Goal: Task Accomplishment & Management: Contribute content

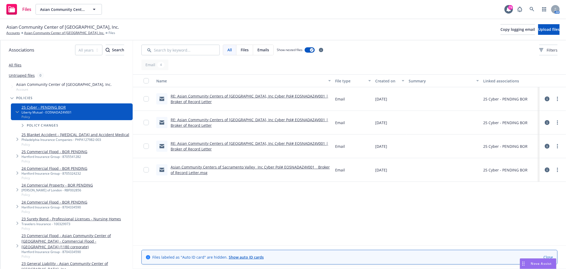
click at [549, 98] on icon at bounding box center [547, 98] width 5 height 5
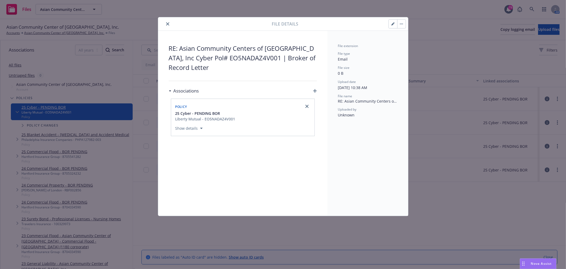
click at [168, 23] on icon "close" at bounding box center [167, 23] width 3 height 3
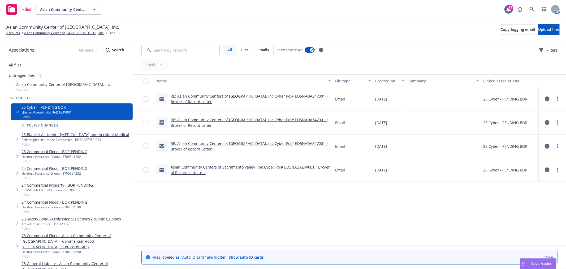
click at [546, 123] on icon at bounding box center [547, 122] width 5 height 5
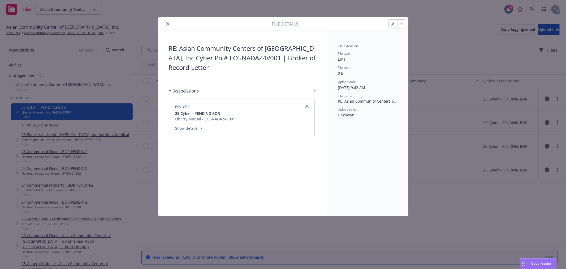
click at [168, 27] on button "close" at bounding box center [168, 24] width 6 height 6
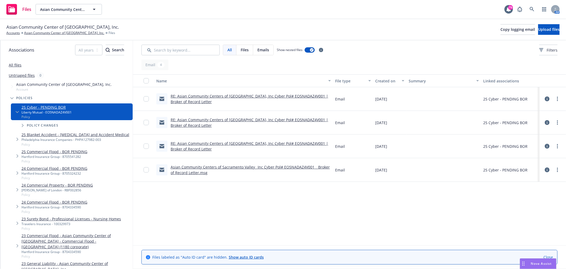
click at [547, 147] on icon at bounding box center [547, 146] width 5 height 5
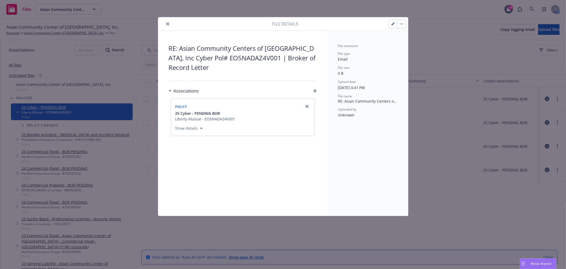
click at [170, 25] on button "close" at bounding box center [168, 24] width 6 height 6
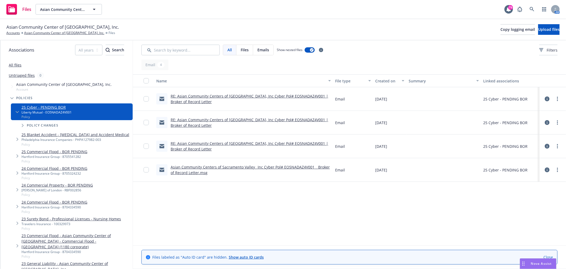
click at [399, 218] on div "Name File type Created on Summary Linked associations RE: Asian Community Cente…" at bounding box center [349, 159] width 433 height 171
click at [37, 35] on link "Asian Community Center of [GEOGRAPHIC_DATA], Inc." at bounding box center [64, 33] width 80 height 5
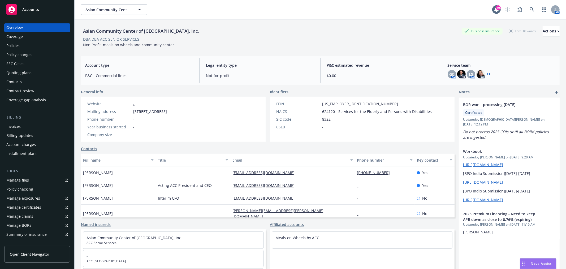
click at [34, 46] on div "Policies" at bounding box center [37, 45] width 62 height 8
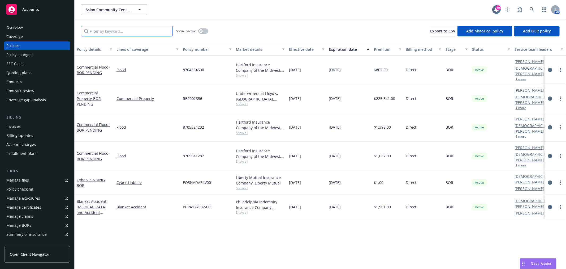
click at [144, 32] on input "Filter by keyword..." at bounding box center [127, 31] width 92 height 11
type input "2019"
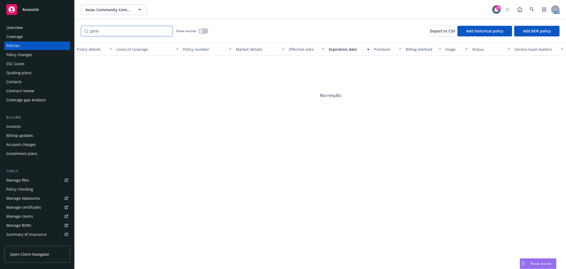
drag, startPoint x: 144, startPoint y: 32, endPoint x: 85, endPoint y: 32, distance: 58.9
click at [85, 32] on input "2019" at bounding box center [127, 31] width 92 height 11
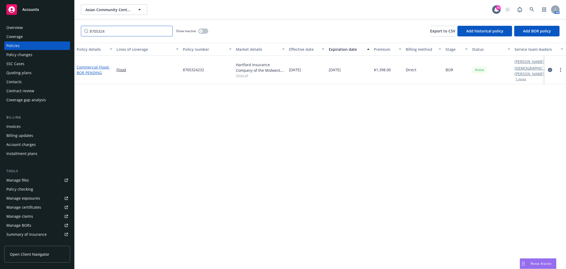
type input "8705324"
click at [98, 70] on span "- BOR PENDING" at bounding box center [93, 69] width 33 height 11
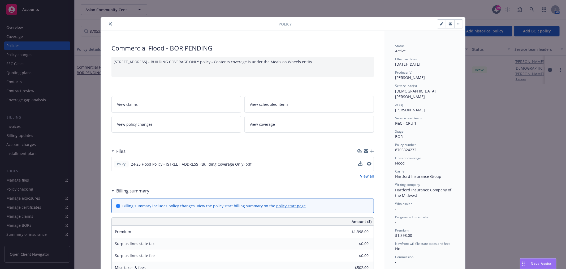
scroll to position [29, 0]
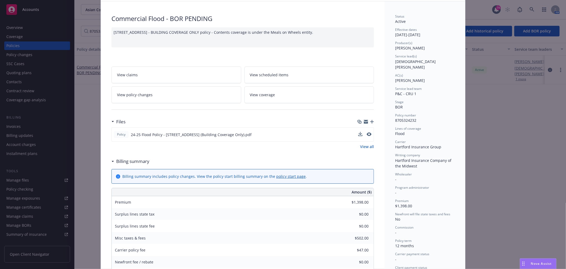
click at [224, 135] on span "24-25 Flood Policy - [STREET_ADDRESS] (Building Coverage Only).pdf" at bounding box center [191, 135] width 121 height 6
click at [370, 120] on icon "button" at bounding box center [372, 122] width 4 height 4
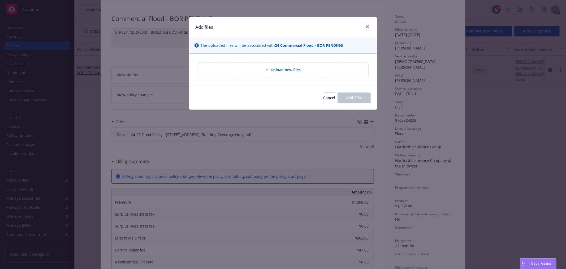
click at [275, 70] on span "Upload new files" at bounding box center [286, 70] width 30 height 6
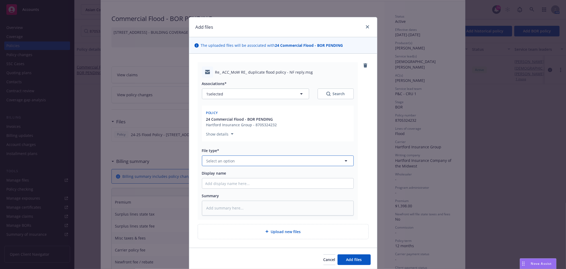
click at [235, 156] on button "Select an option" at bounding box center [278, 160] width 152 height 11
type input "email"
click at [228, 171] on div "Email" at bounding box center [277, 175] width 151 height 14
click at [219, 185] on input "Display name" at bounding box center [277, 183] width 151 height 10
type textarea "x"
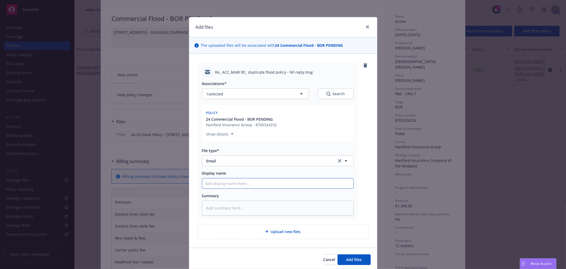
type input "F"
type textarea "x"
type input "Fr"
type textarea "x"
type input "Fro"
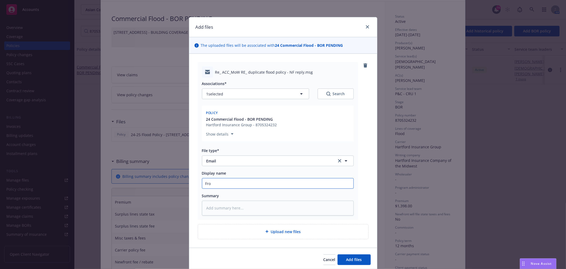
type textarea "x"
type input "From"
type textarea "x"
type input "From"
type textarea "x"
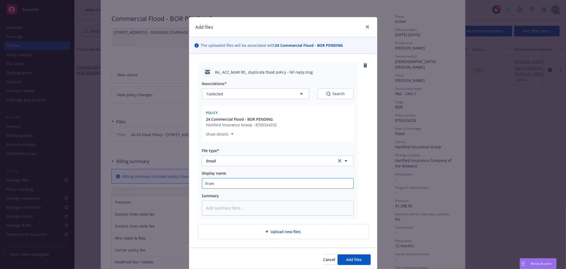
type input "From C"
type textarea "x"
type input "From Cl"
type textarea "x"
type input "From Cli"
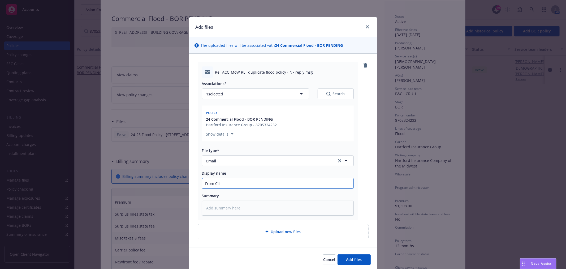
type textarea "x"
type input "From Clie"
type textarea "x"
type input "From Clien"
type textarea "x"
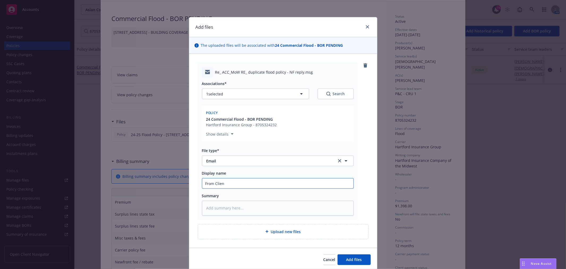
type input "From Client"
type textarea "x"
type input "From Client"
type textarea "x"
type input "From Client -"
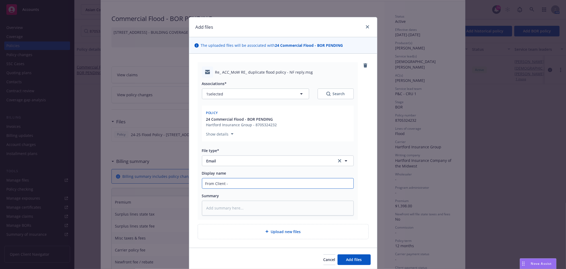
type textarea "x"
type input "From Client -"
type textarea "x"
type input "From Client - W"
type textarea "x"
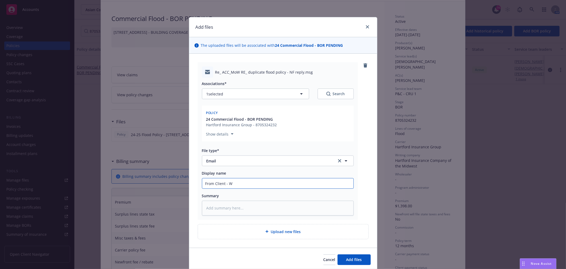
type input "From Client -"
type textarea "x"
type input "From Client - B"
type textarea "x"
type input "From Client - Bel"
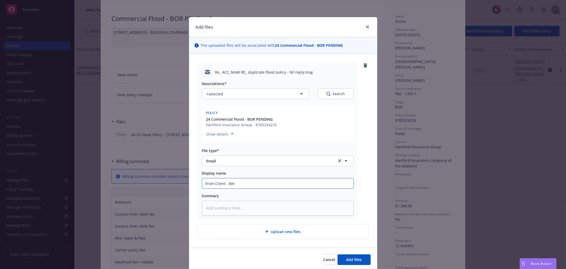
type textarea "x"
type input "From Client - Beli"
type textarea "x"
type input "From Client - Belie"
type textarea "x"
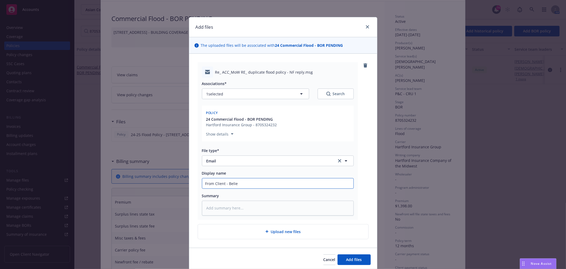
type input "From Client - [GEOGRAPHIC_DATA]"
type textarea "x"
type input "From Client - Believe"
type textarea "x"
type input "From Client - Believes"
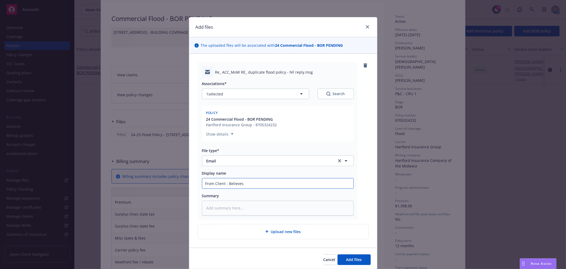
type textarea "x"
type input "From Client - Believes t"
type textarea "x"
type input "From Client - Believes th"
type textarea "x"
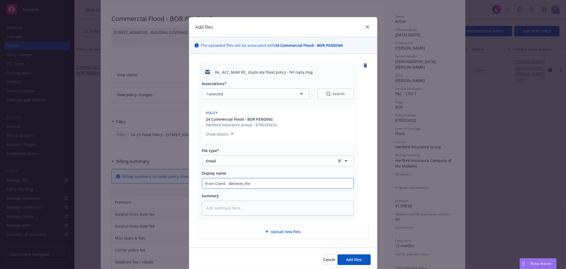
type input "From Client - Believes ther"
type textarea "x"
type input "From Client - Believes there"
type textarea "x"
type input "From Client - Believes there i"
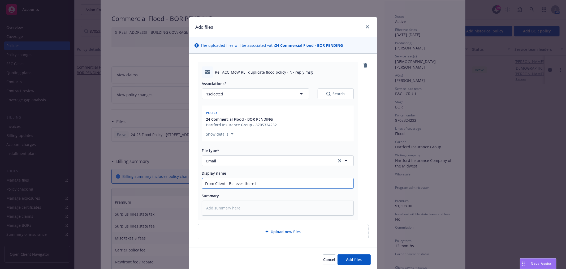
type textarea "x"
type input "From Client - Believes there is"
type textarea "x"
type input "From Client - Believes there is du"
type textarea "x"
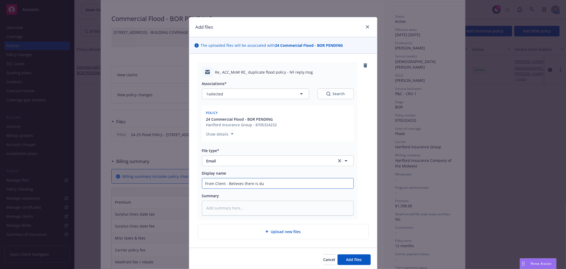
type input "From Client - Believes there is dup"
type textarea "x"
type input "From Client - Believes there is dupl"
type textarea "x"
type input "From Client - Believes there is dupli"
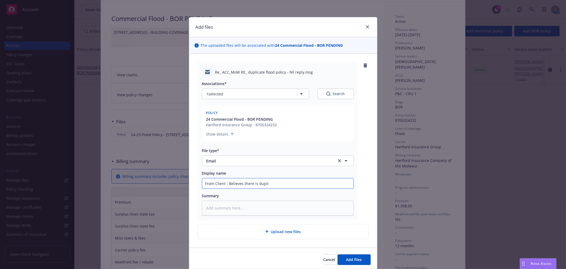
type textarea "x"
type input "From Client - Believes there is duplic"
type textarea "x"
type input "From Client - Believes there is duplica"
type textarea "x"
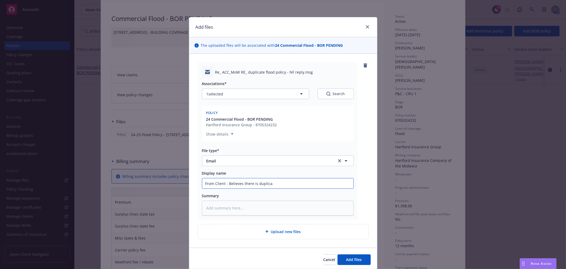
type input "From Client - Believes there is duplicat"
type textarea "x"
type input "From Client - Believes there is duplicate"
type textarea "x"
type input "From Client - Believes there is duplicate"
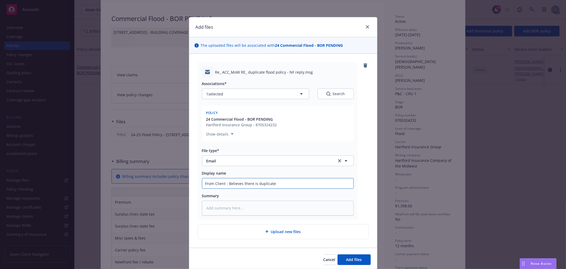
type textarea "x"
type input "From Client - Believes there is duplicate f"
type textarea "x"
type input "From Client - Believes there is duplicate fl"
type textarea "x"
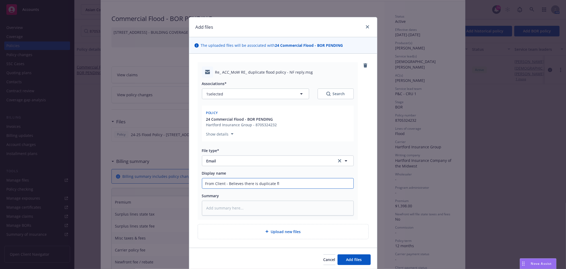
type input "From Client - Believes there is duplicate flo"
type textarea "x"
type input "From Client - Believes there is duplicate floo"
type textarea "x"
type input "From Client - Believes there is duplicate flood"
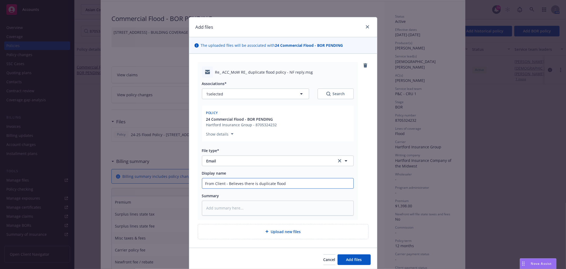
type textarea "x"
type input "From Client - Believes there is duplicate flood"
type textarea "x"
type input "From Client - Believes there is duplicate flood c"
type textarea "x"
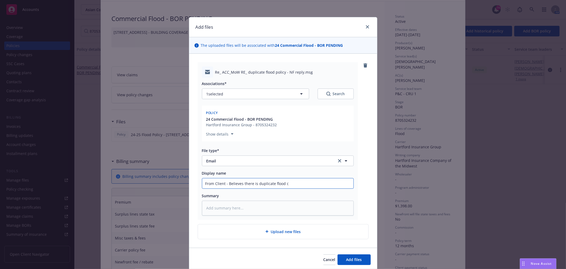
type input "From Client - Believes there is duplicate flood co"
type textarea "x"
type input "From Client - Believes there is duplicate flood cov"
type textarea "x"
type input "From Client - Believes there is duplicate flood cove"
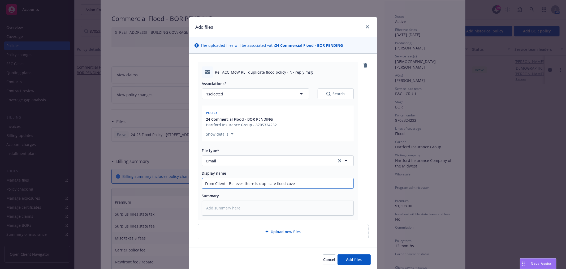
type textarea "x"
type input "From Client - Believes there is duplicate flood cover"
type textarea "x"
type input "From Client - Believes there is duplicate flood coverag"
type textarea "x"
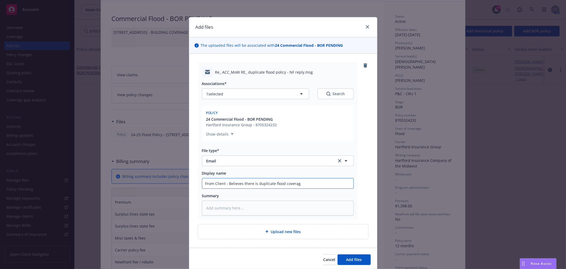
type input "From Client - Believes there is duplicate flood coverage"
type textarea "x"
type input "From Client - Believes there is duplicate flood coverage"
type textarea "x"
type input "From Client - Believes there is duplicate flood coverage a"
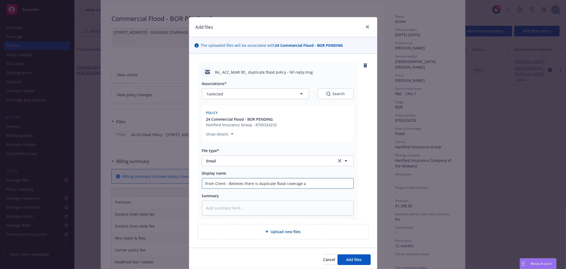
type textarea "x"
type input "From Client - Believes there is duplicate flood coverage and"
type textarea "x"
type input "From Client - Believes there is duplicate flood coverage and"
type textarea "x"
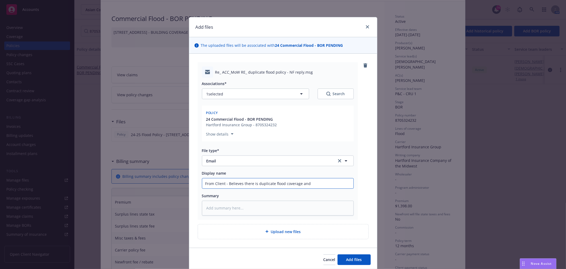
type input "From Client - Believes there is duplicate flood coverage and w"
type textarea "x"
type input "From Client - Believes there is duplicate flood coverage and wa"
type textarea "x"
type input "From Client - Believes there is duplicate flood coverage and wan"
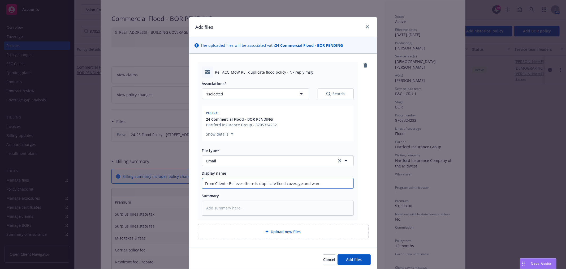
type textarea "x"
type input "From Client - Believes there is duplicate flood coverage and want"
type textarea "x"
type input "From Client - Believes there is duplicate flood coverage and wants"
type textarea "x"
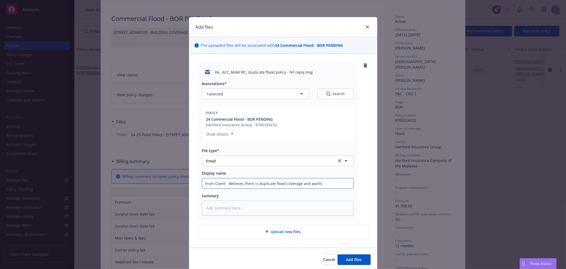
type input "From Client - Believes there is duplicate flood coverage and wants"
type textarea "x"
type input "From Client - Believes there is duplicate flood coverage and wants t"
type textarea "x"
type input "From Client - Believes there is duplicate flood coverage and wants to"
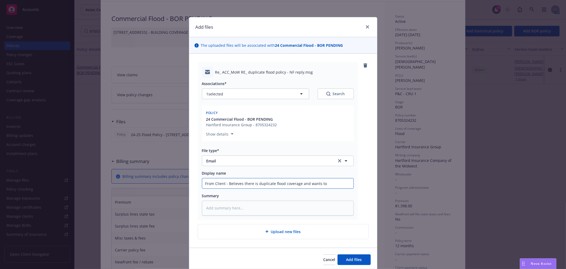
type textarea "x"
type input "From Client - Believes there is duplicate flood coverage and wants to"
type textarea "x"
type input "From Client - Believes there is duplicate flood coverage and wants to c"
type textarea "x"
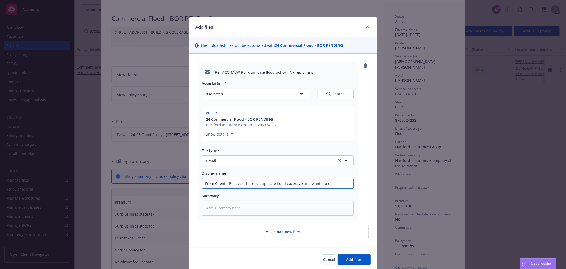
type input "From Client - Believes there is duplicate flood coverage and wants to ca"
type textarea "x"
type input "From Client - Believes there is duplicate flood coverage and wants to can"
type textarea "x"
type input "From Client - Believes there is duplicate flood coverage and wants to canc"
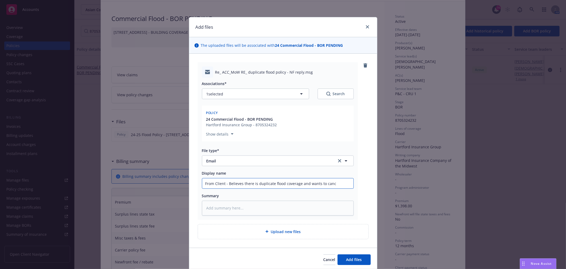
type textarea "x"
type input "From Client - Believes there is duplicate flood coverage and wants to cance"
type textarea "x"
type input "From Client - Believes there is duplicate flood coverage and wants to cancel"
type textarea "x"
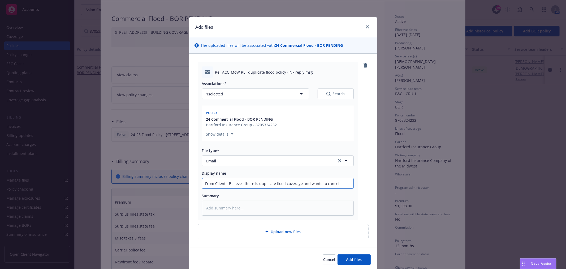
type input "From Client - Believes there is duplicate flood coverage and wants to cancel"
type textarea "x"
type input "From Client - Believes there is duplicate flood coverage and wants to cancel t"
type textarea "x"
type input "From Client - Believes there is duplicate flood coverage and wants to cancel th"
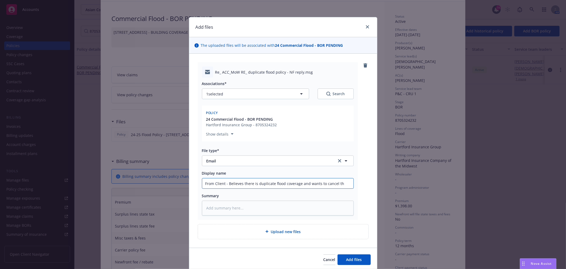
type textarea "x"
type input "From Client - Believes there is duplicate flood coverage and wants to cancel the"
type textarea "x"
type input "From Client - Believes there is duplicate flood coverage and wants to cancel the"
type textarea "x"
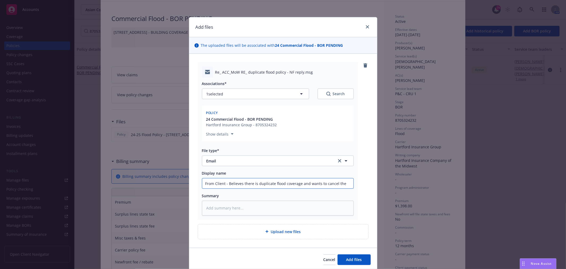
type input "From Client - Believes there is duplicate flood coverage and wants to cancel th…"
type textarea "x"
type input "From Client - Believes there is duplicate flood coverage and wants to cancel th…"
type textarea "x"
type input "From Client - Believes there is duplicate flood coverage and wants to cancel th…"
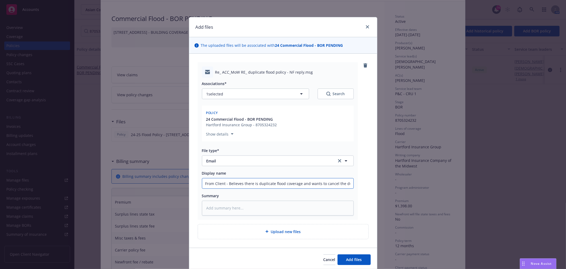
type textarea "x"
type input "From Client - Believes there is duplicate flood coverage and wants to cancel th…"
type textarea "x"
type input "From Client - Believes there is duplicate flood coverage and wants to cancel th…"
type textarea "x"
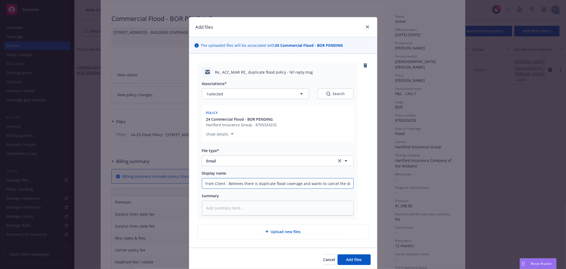
type input "From Client - Believes there is duplicate flood coverage and wants to cancel th…"
type textarea "x"
type input "From Client - Believes there is duplicate flood coverage and wants to cancel th…"
type textarea "x"
type input "From Client - Believes there is duplicate flood coverage and wants to cancel th…"
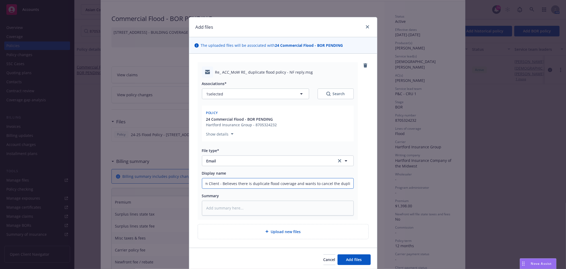
type textarea "x"
type input "From Client - Believes there is duplicate flood coverage and wants to cancel th…"
type textarea "x"
type input "From Client - Believes there is duplicate flood coverage and wants to cancel th…"
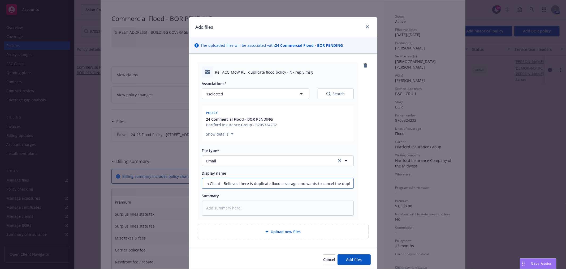
type textarea "x"
type input "From Client - Believes there is duplicate flood coverage and wants to cancel th…"
type textarea "x"
type input "From Client - Believes there is duplicate flood coverage and wants to cancel th…"
type textarea "x"
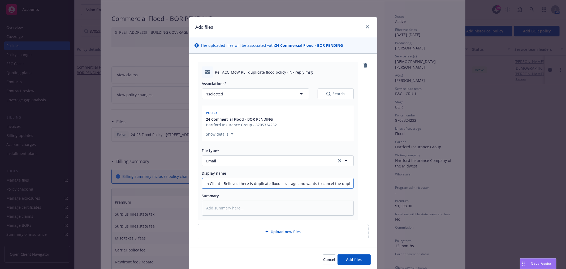
type input "From Client - Believes there is duplicate flood coverage and wants to cancel th…"
type textarea "x"
type input "From Client - Believes there is duplicate flood coverage and wants to cancel th…"
type textarea "x"
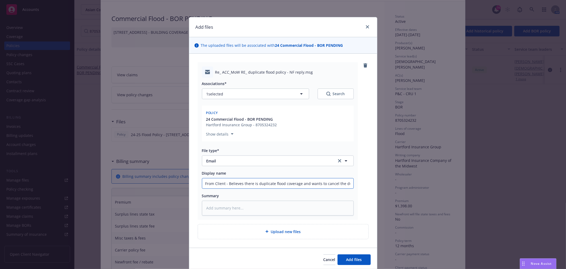
type input "From Client - Believes there is duplicate flood coverage and wants to cancel th…"
type textarea "x"
type input "From Client - Believes there is duplicate flood coverage and wants to cancel the"
type textarea "x"
type input "From Client - Believes there is duplicate flood coverage and wants to cancel th"
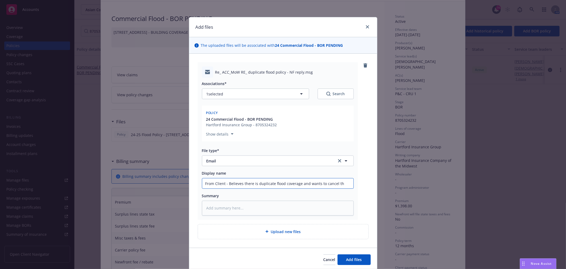
type textarea "x"
type input "From Client - Believes there is duplicate flood coverage and wants to cancel the"
type textarea "x"
type input "From Client - Believes there is duplicate flood coverage and wants to cancel th…"
type textarea "x"
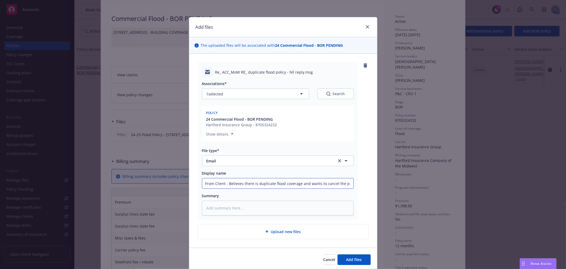
type input "From Client - Believes there is duplicate flood coverage and wants to cancel th…"
type textarea "x"
type input "From Client - Believes there is duplicate flood coverage and wants to cancel th…"
type textarea "x"
type input "From Client - Believes there is duplicate flood coverage and wants to cancel th…"
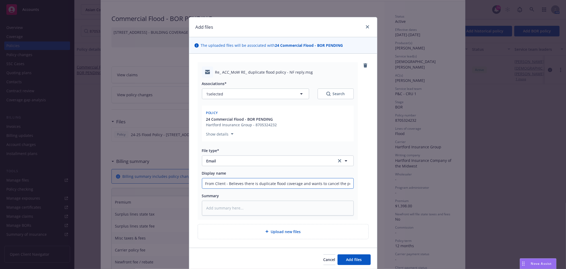
type textarea "x"
type input "From Client - Believes there is duplicate flood coverage and wants to cancel th…"
type textarea "x"
click at [362, 258] on button "Add files" at bounding box center [354, 259] width 33 height 11
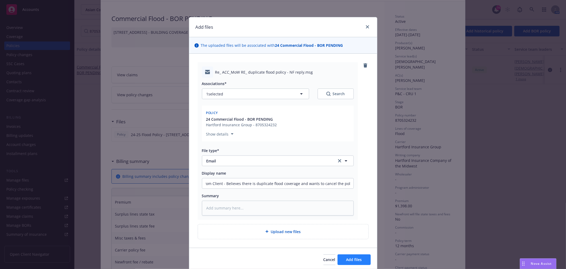
scroll to position [0, 0]
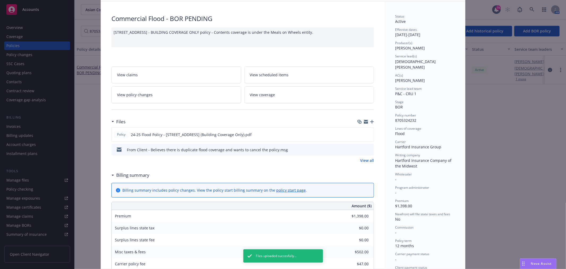
click at [370, 122] on icon "button" at bounding box center [372, 122] width 4 height 4
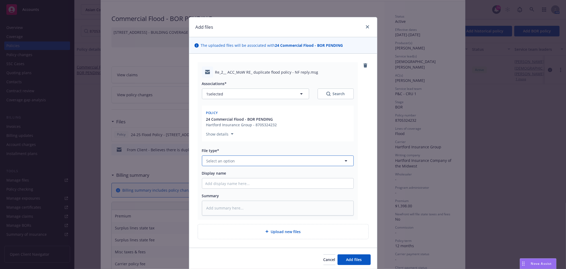
click at [213, 165] on button "Select an option" at bounding box center [278, 160] width 152 height 11
click at [220, 175] on div "Email" at bounding box center [277, 175] width 145 height 8
click at [220, 181] on input "Display name" at bounding box center [277, 183] width 151 height 10
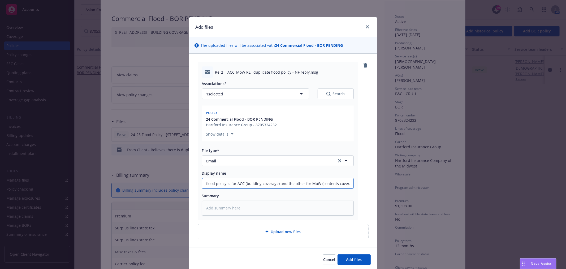
scroll to position [0, 53]
click at [349, 254] on button "Add files" at bounding box center [354, 259] width 33 height 11
